Goal: Information Seeking & Learning: Learn about a topic

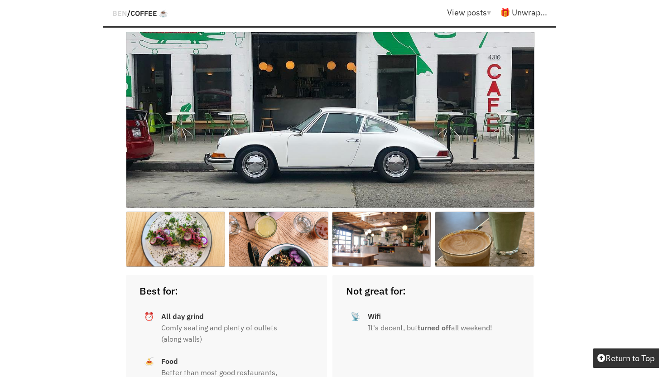
scroll to position [2151, 0]
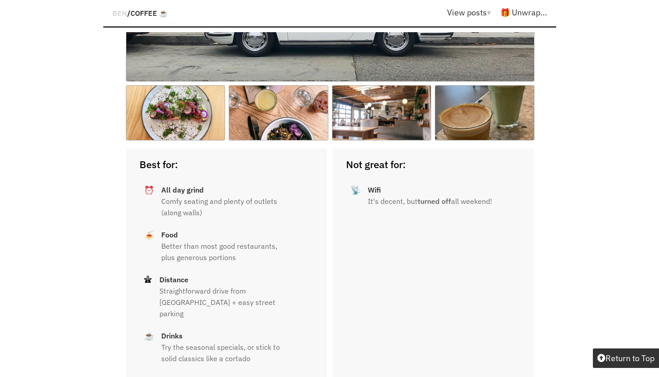
click at [153, 11] on span "Coffee ☕️" at bounding box center [149, 13] width 38 height 9
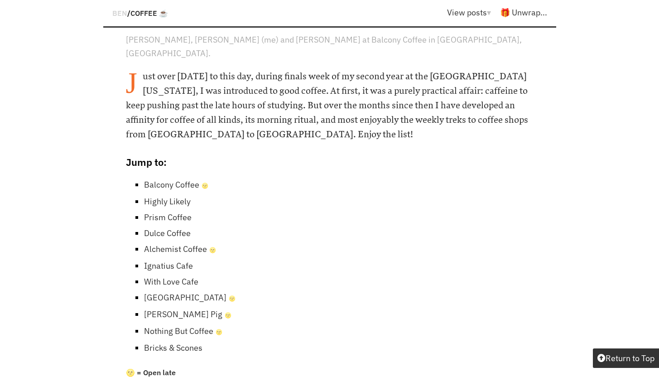
scroll to position [444, 0]
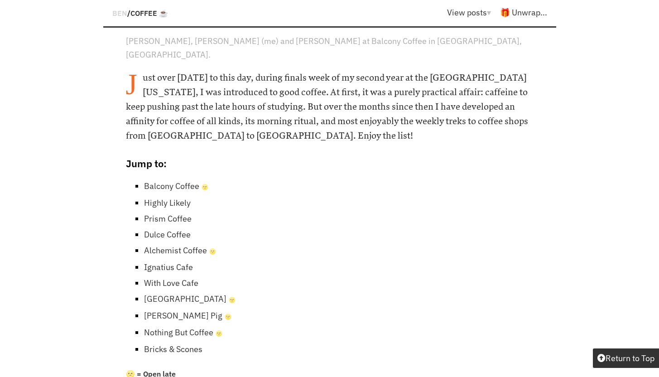
click at [169, 181] on link "Balcony Coffee 🌝" at bounding box center [176, 186] width 64 height 10
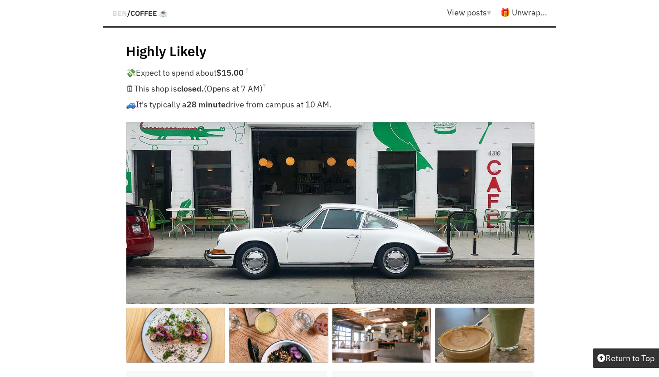
scroll to position [1872, 0]
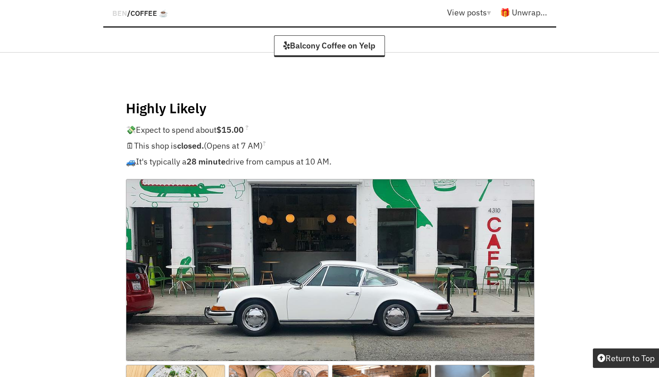
click at [186, 99] on h4 "Highly Likely" at bounding box center [330, 108] width 408 height 18
copy h4 "Likely"
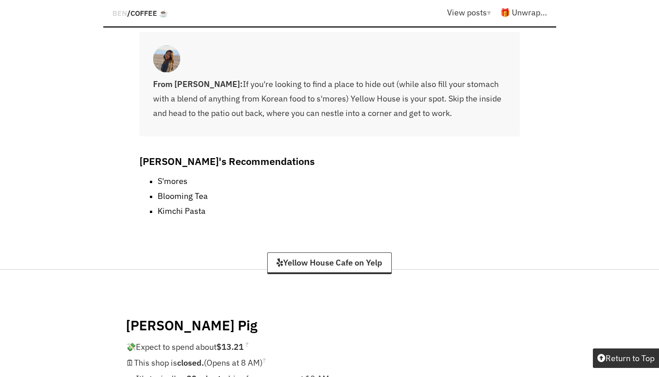
scroll to position [8592, 0]
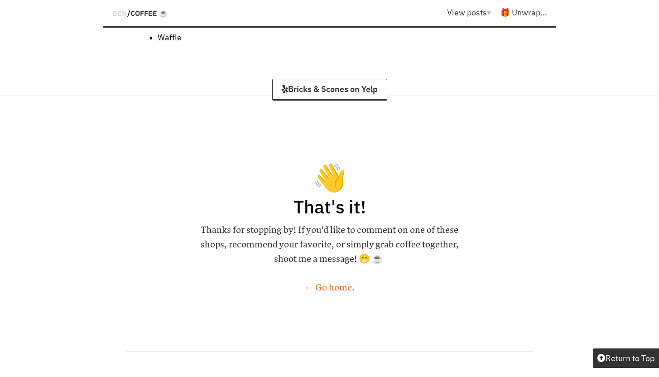
scroll to position [444, 0]
